Goal: Navigation & Orientation: Go to known website

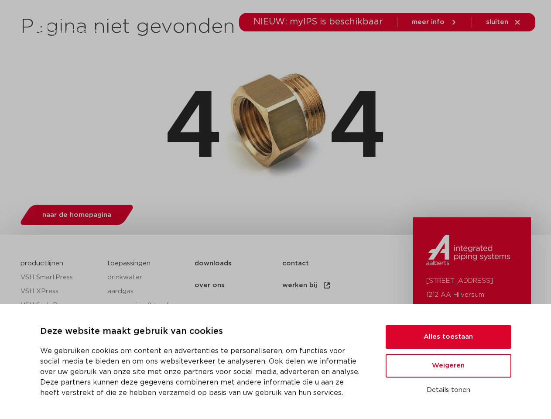
click at [275, 209] on div "naar de homepagina" at bounding box center [275, 213] width 510 height 34
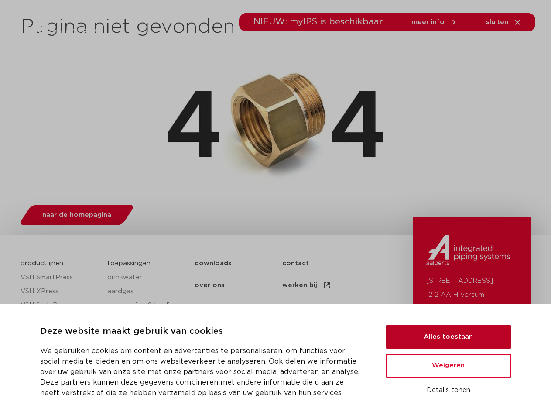
click at [448, 337] on button "Alles toestaan" at bounding box center [449, 337] width 126 height 24
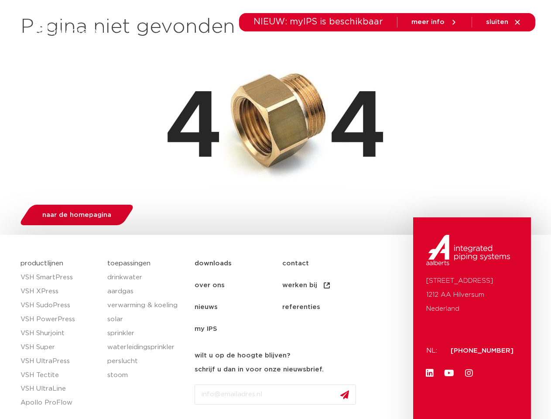
click at [448, 365] on link "Youtube" at bounding box center [448, 372] width 17 height 17
click at [448, 390] on div "[STREET_ADDRESS]: [PHONE_NUMBER] Linkedin Youtube Instagram" at bounding box center [472, 426] width 118 height 419
click at [475, 49] on icon at bounding box center [475, 49] width 10 height 10
click at [504, 22] on span "sluiten" at bounding box center [497, 22] width 22 height 7
